Goal: Find specific page/section: Find specific page/section

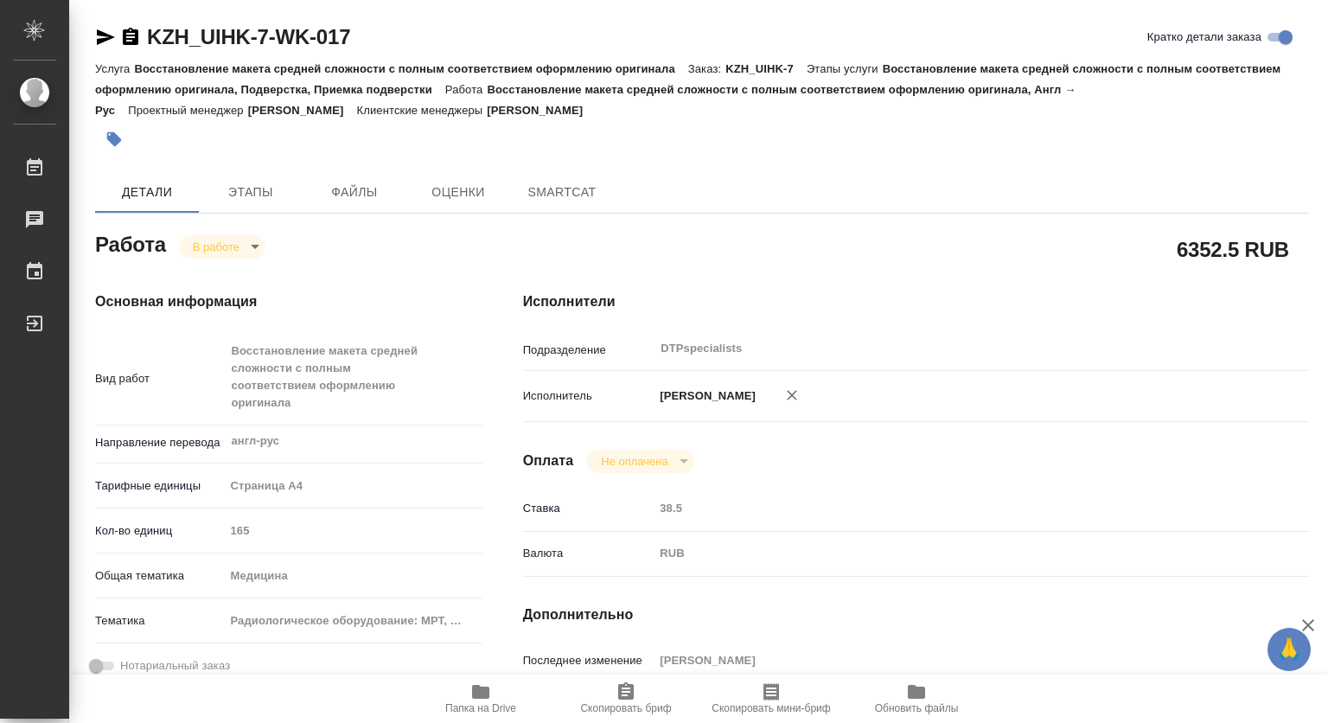
type textarea "x"
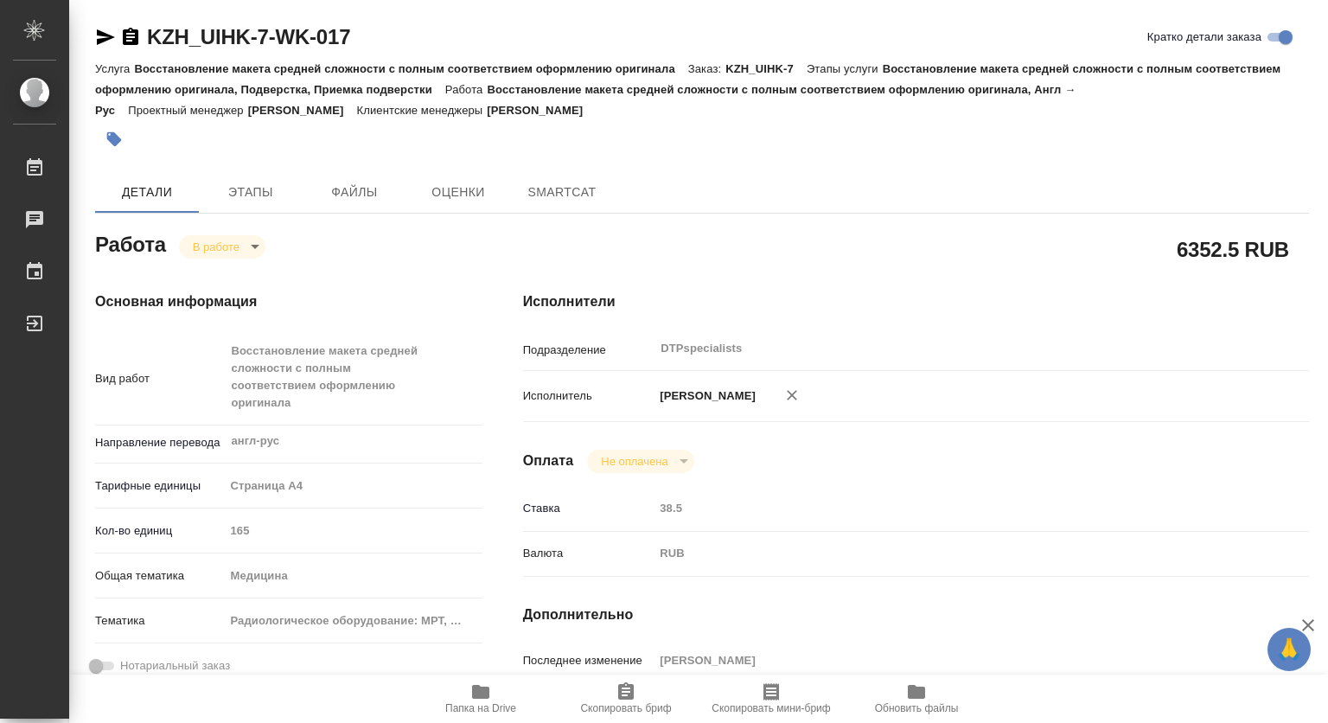
type textarea "x"
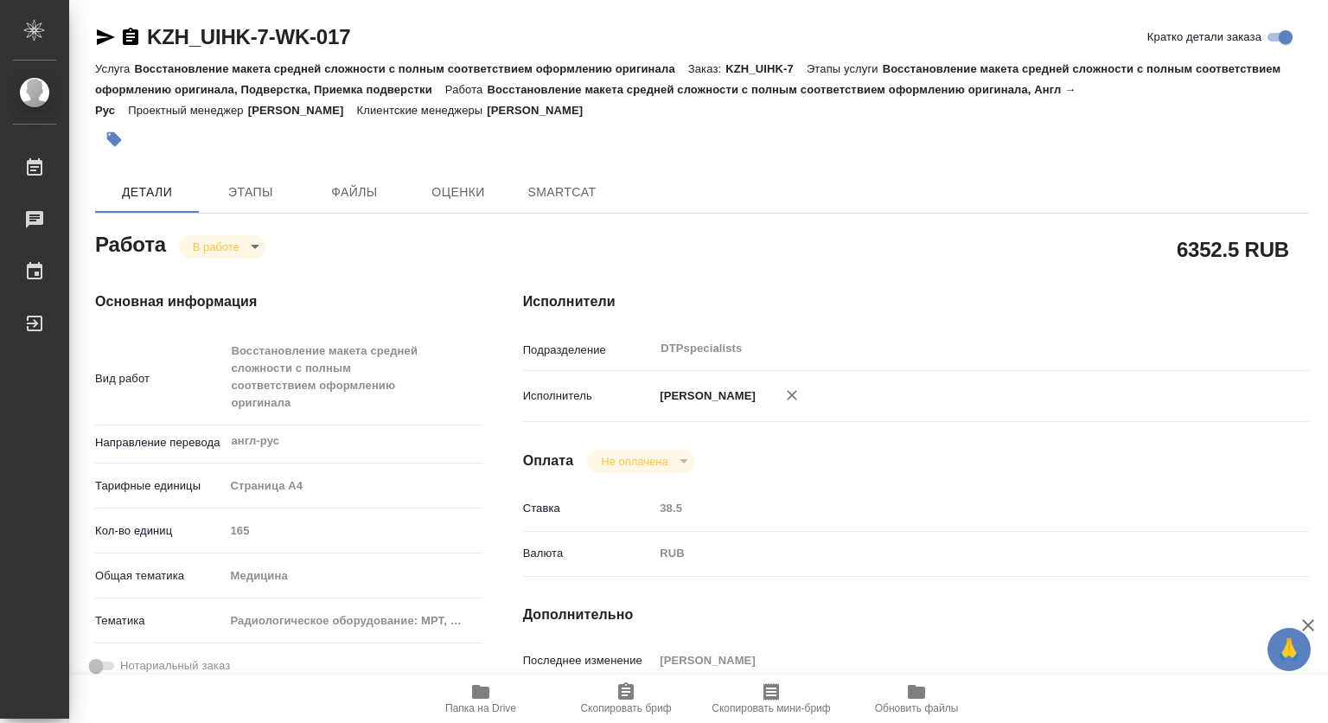
type textarea "x"
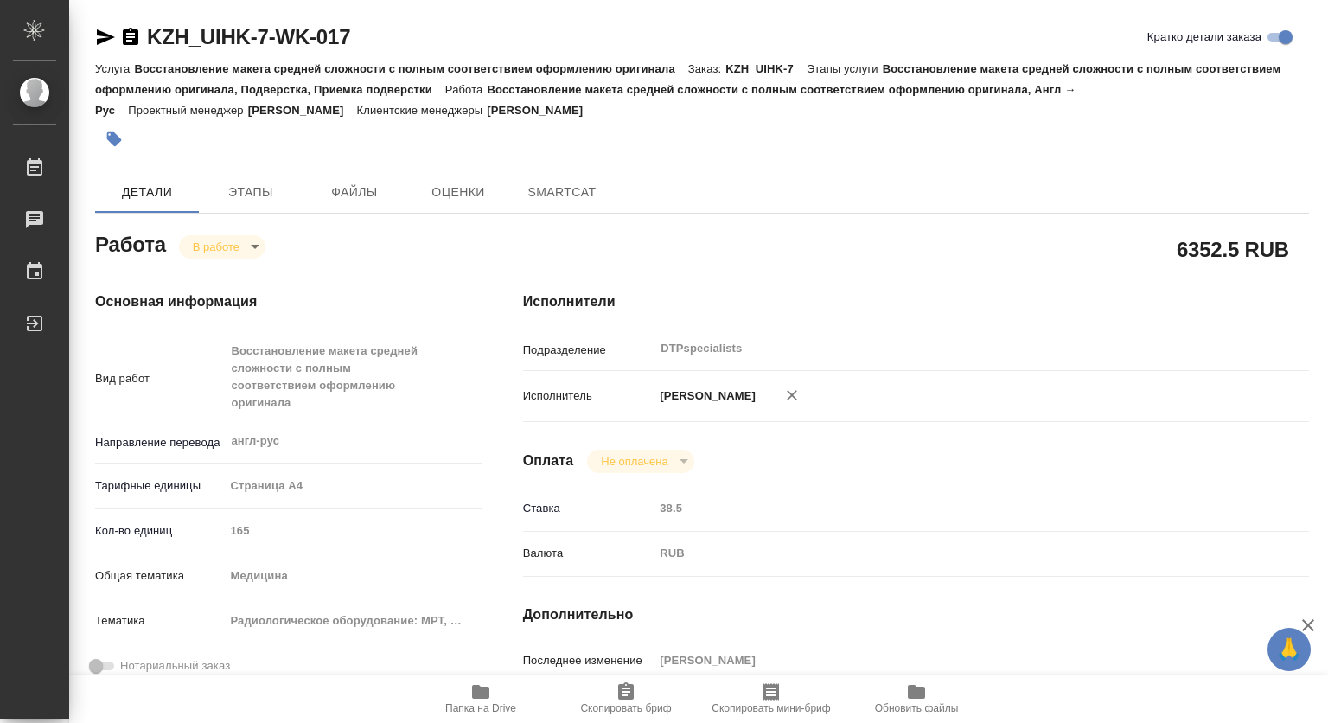
type textarea "x"
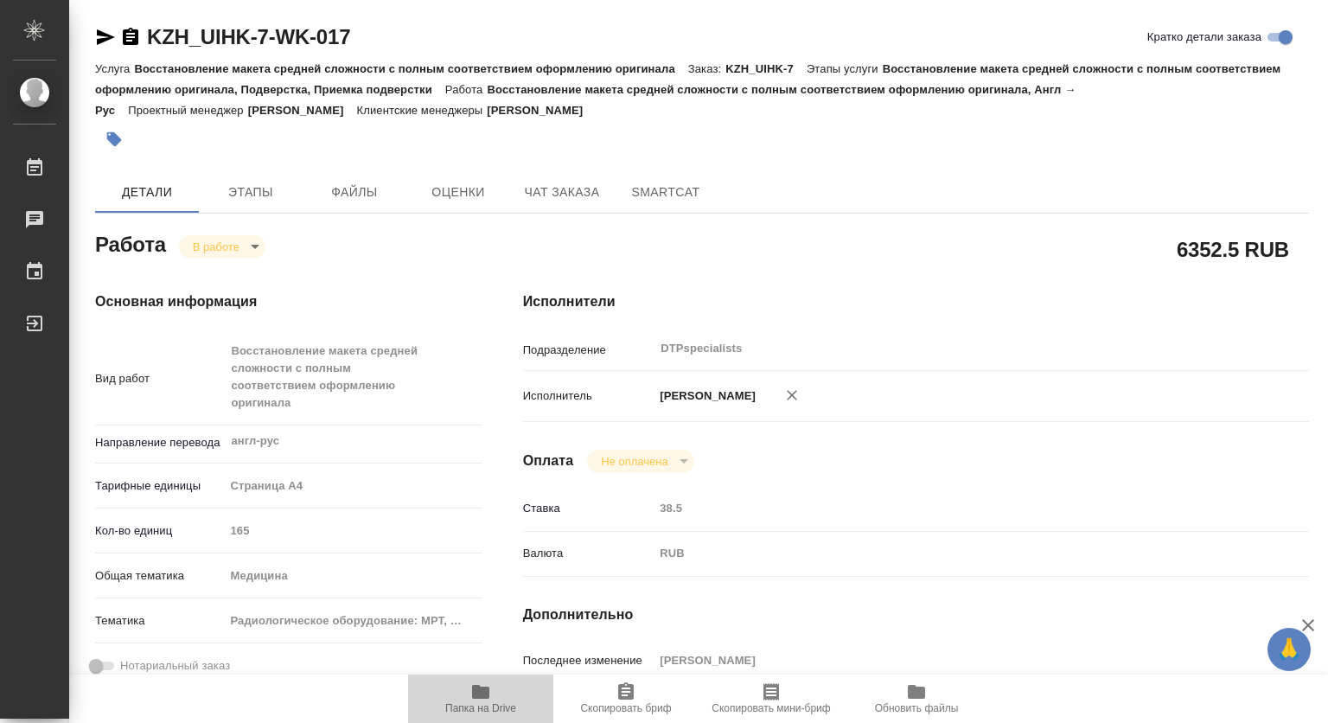
click at [486, 693] on icon "button" at bounding box center [480, 692] width 17 height 14
type textarea "x"
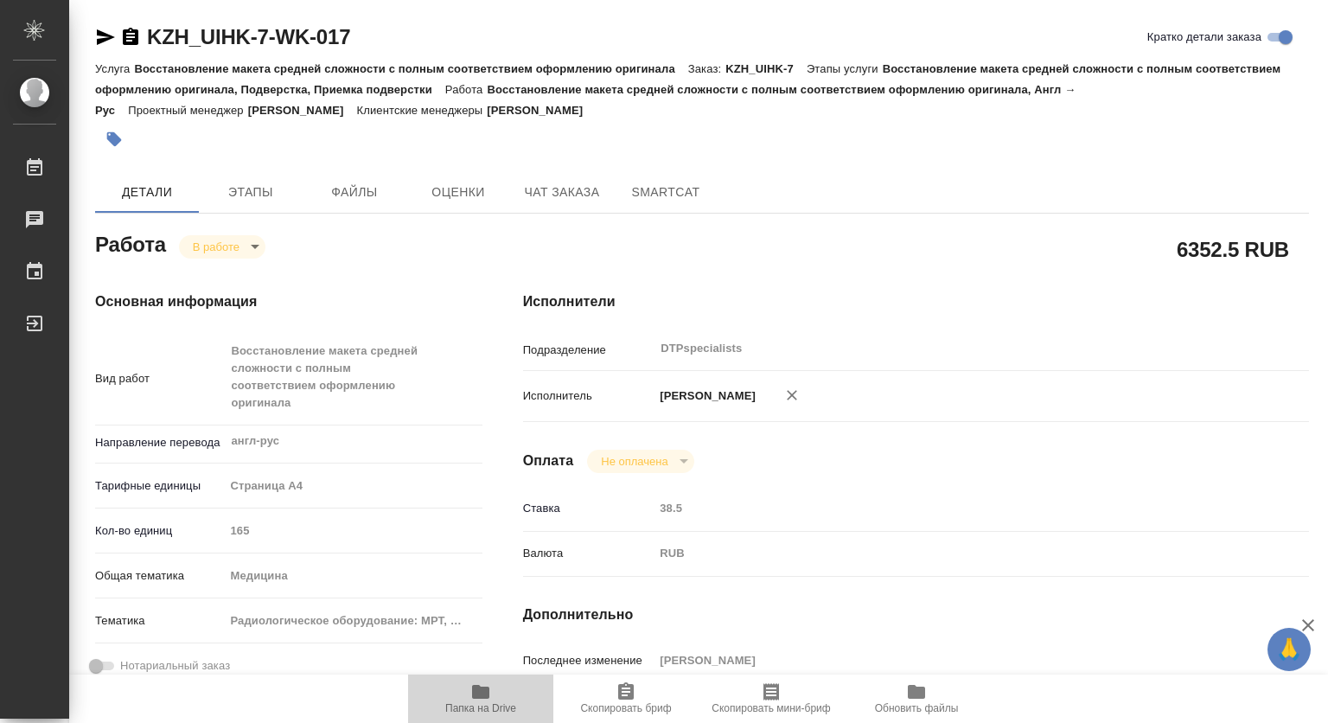
type textarea "x"
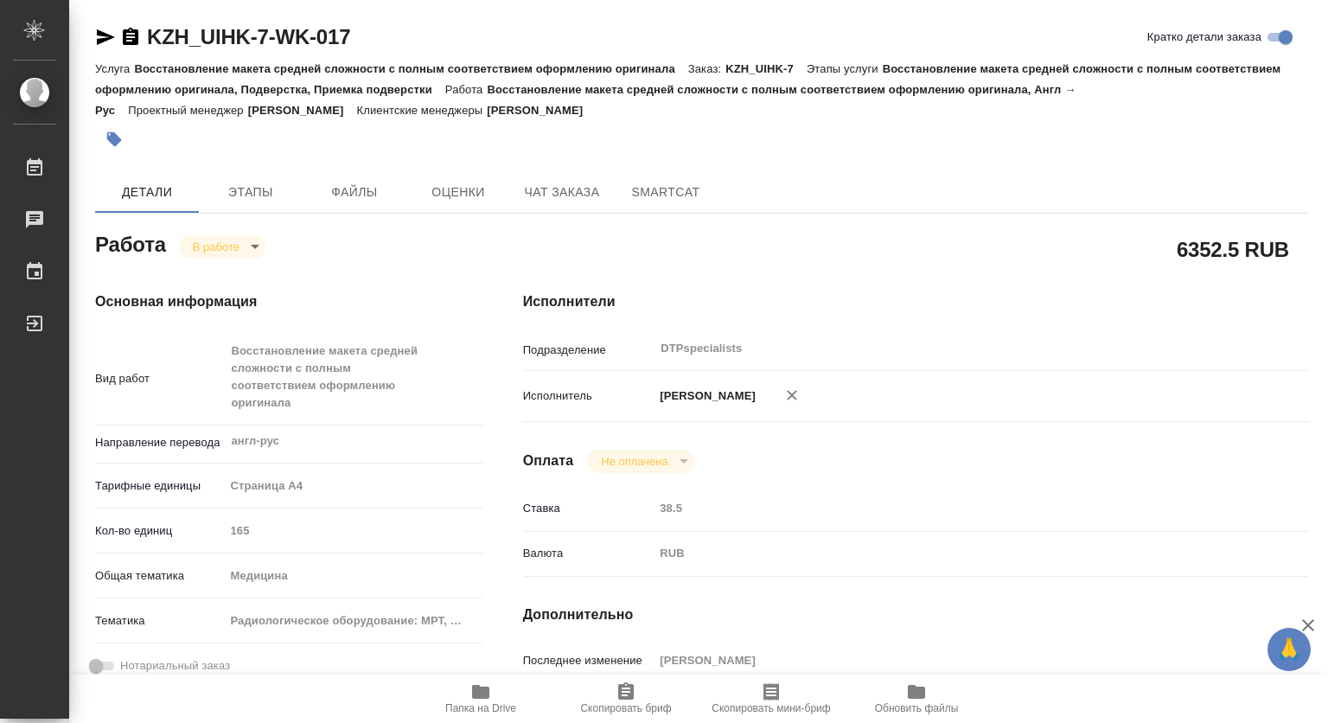
type textarea "x"
